Goal: Transaction & Acquisition: Purchase product/service

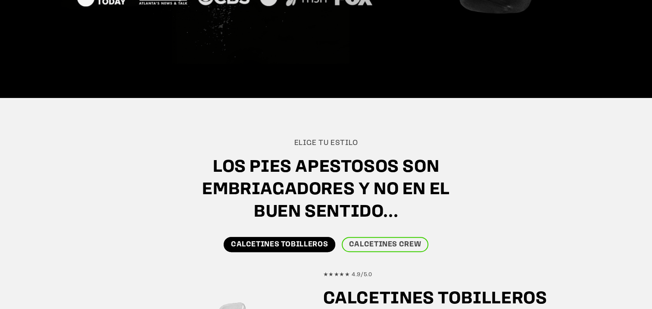
scroll to position [304, 0]
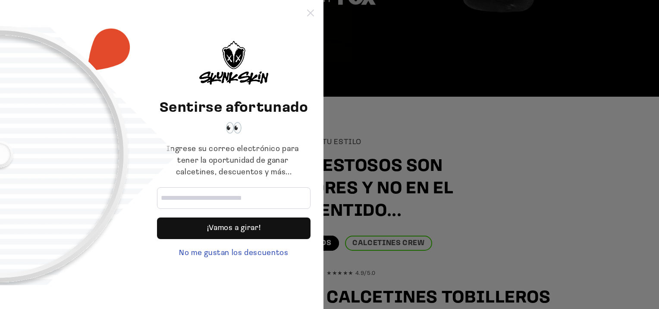
click at [311, 15] on icon at bounding box center [310, 12] width 7 height 7
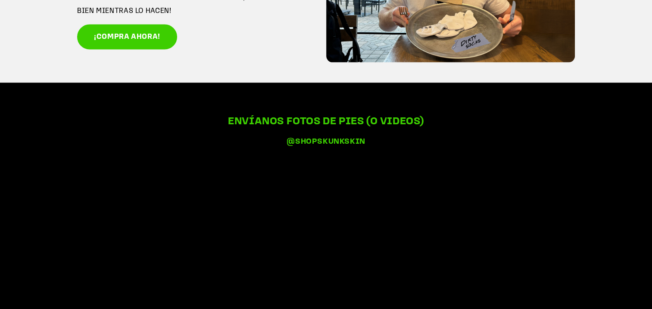
scroll to position [1718, 0]
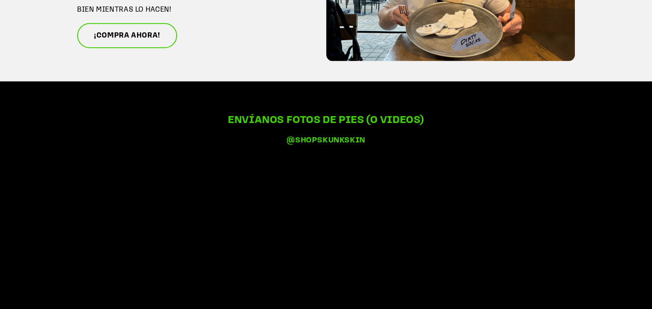
click at [115, 48] on link "¡COMPRA AHORA!" at bounding box center [127, 35] width 100 height 25
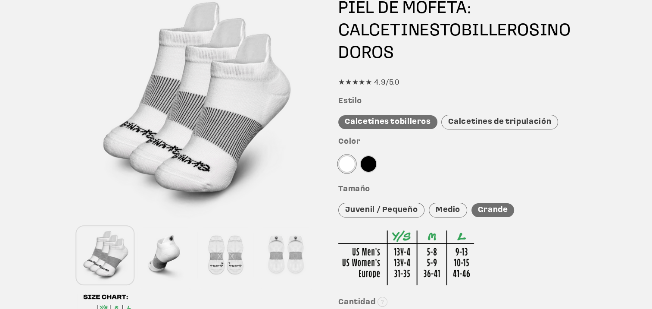
scroll to position [103, 0]
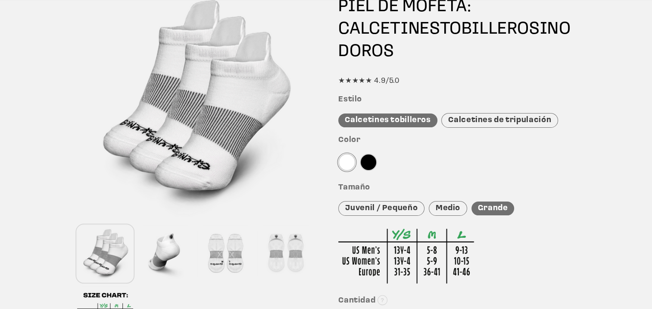
click at [442, 210] on div "Medio" at bounding box center [448, 208] width 38 height 15
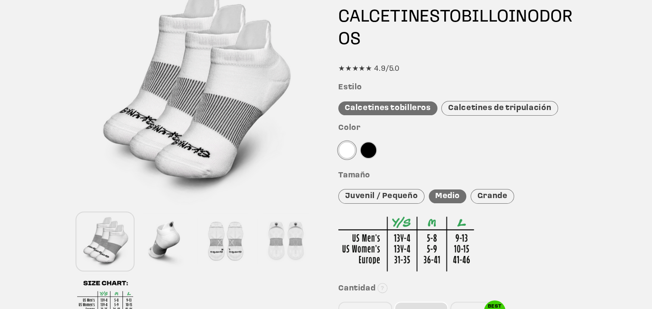
scroll to position [0, 0]
